Goal: Navigation & Orientation: Find specific page/section

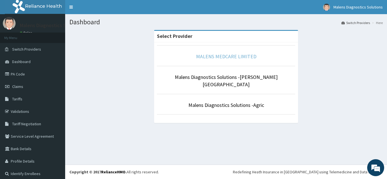
click at [221, 59] on link "MALENS MEDCARE LIMITED" at bounding box center [226, 56] width 60 height 7
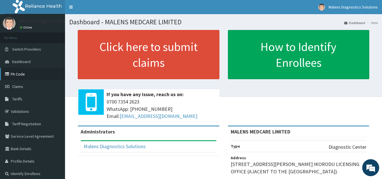
click at [19, 74] on link "PA Code" at bounding box center [32, 74] width 65 height 12
